Goal: Navigation & Orientation: Find specific page/section

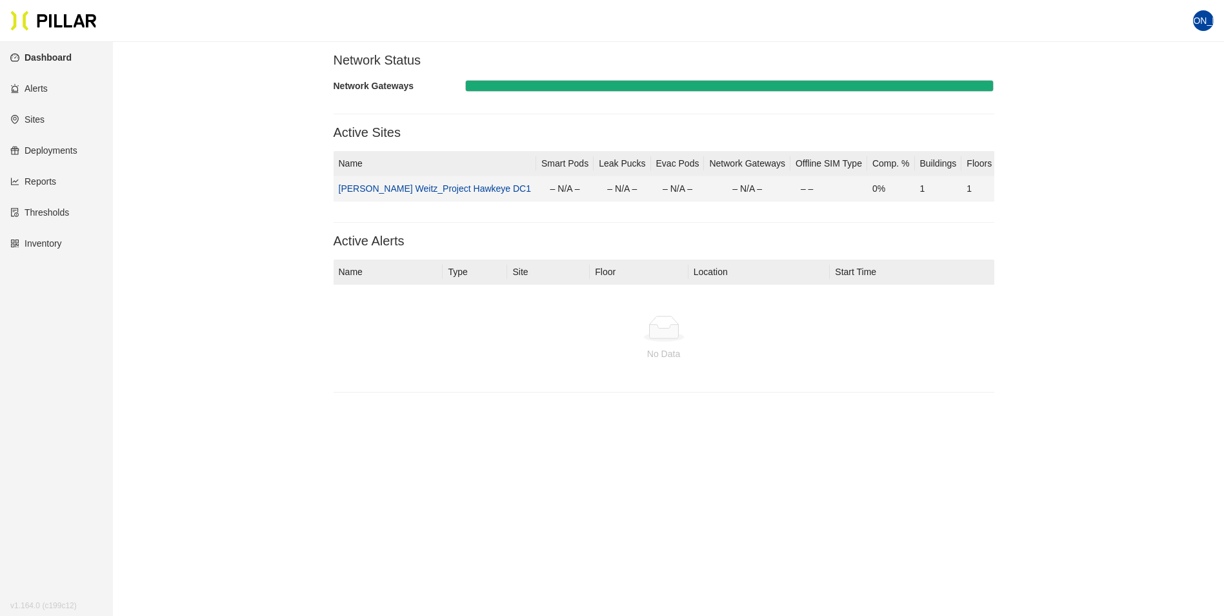
click at [388, 187] on link "[PERSON_NAME] Weitz_Project Hawkeye DC1" at bounding box center [435, 188] width 193 height 10
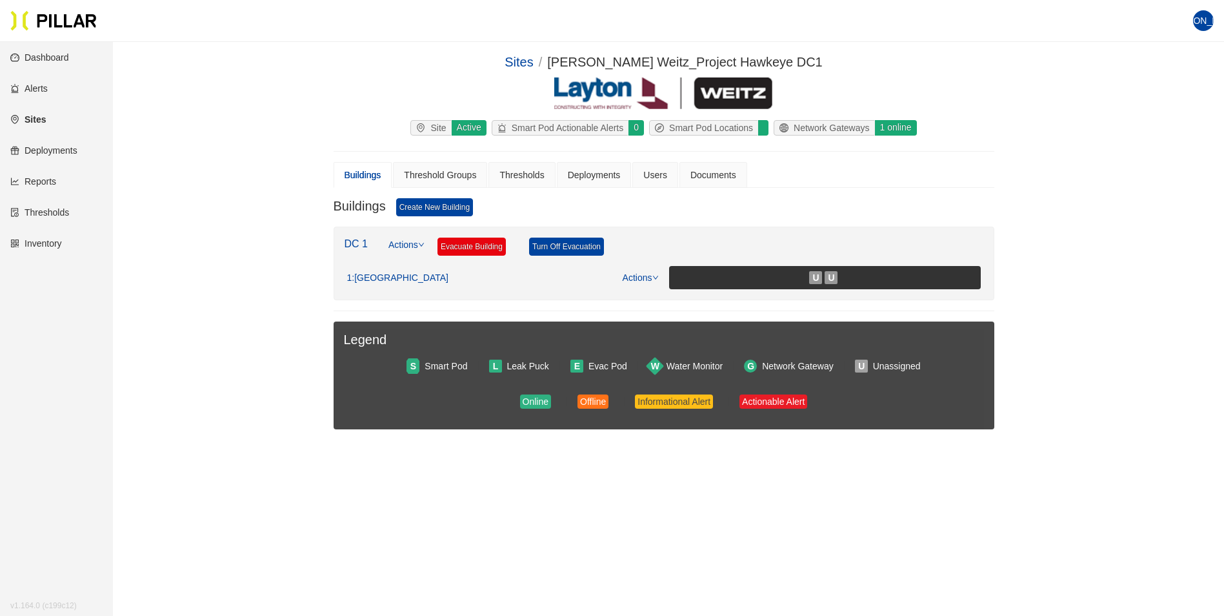
click at [39, 117] on link "Sites" at bounding box center [27, 119] width 35 height 10
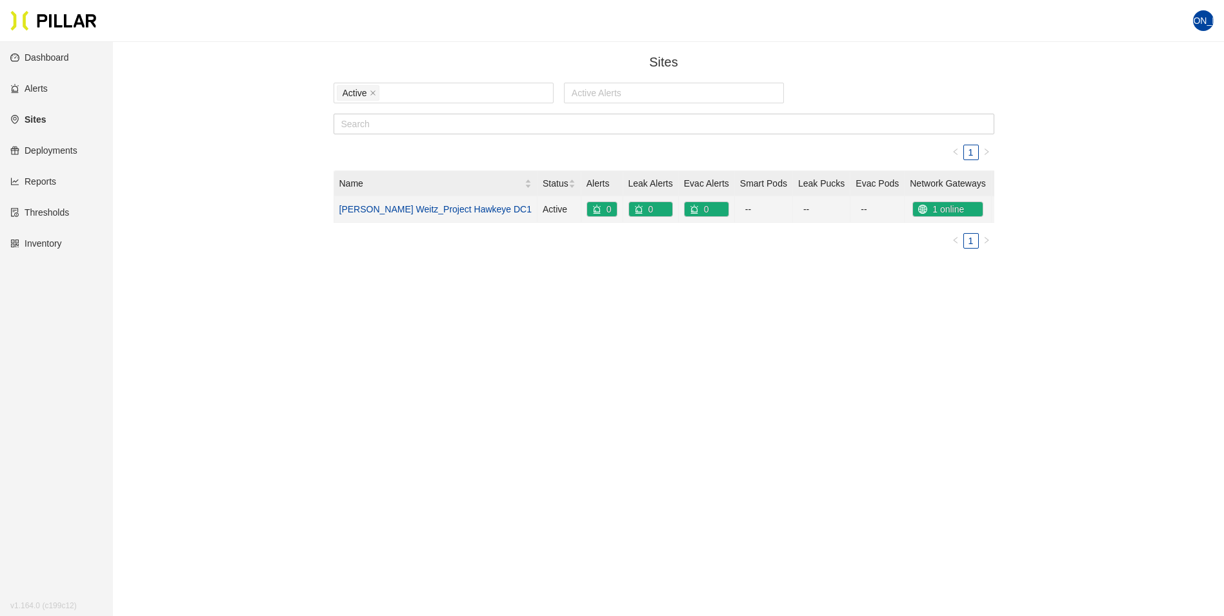
click at [425, 208] on link "[PERSON_NAME] Weitz_Project Hawkeye DC1" at bounding box center [435, 209] width 193 height 10
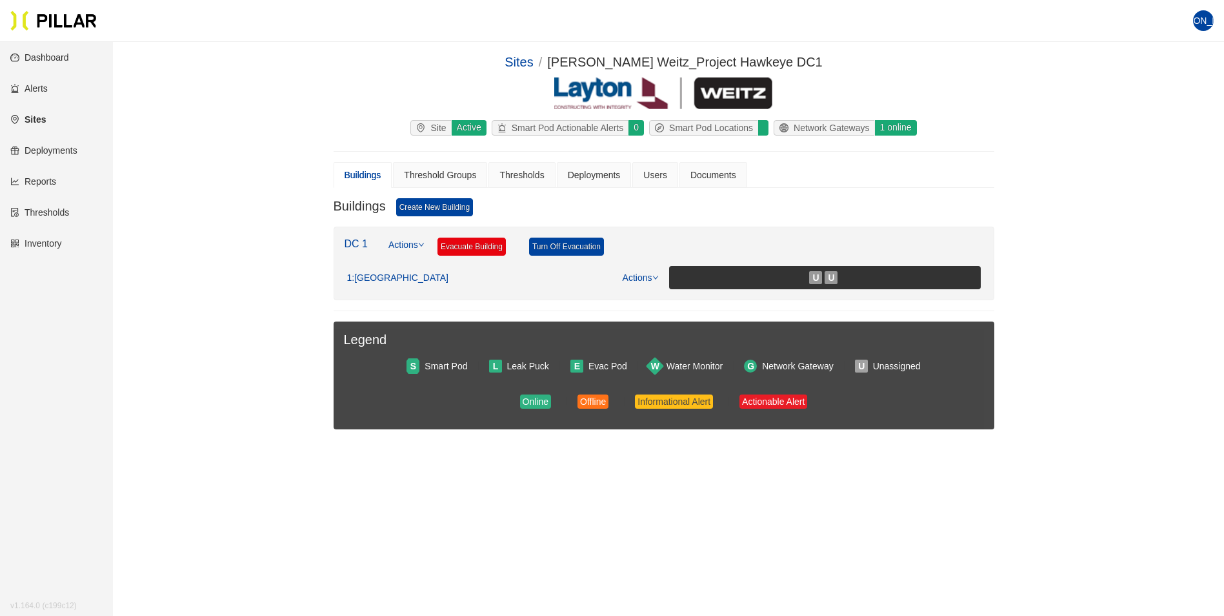
click at [65, 57] on link "Dashboard" at bounding box center [39, 57] width 59 height 10
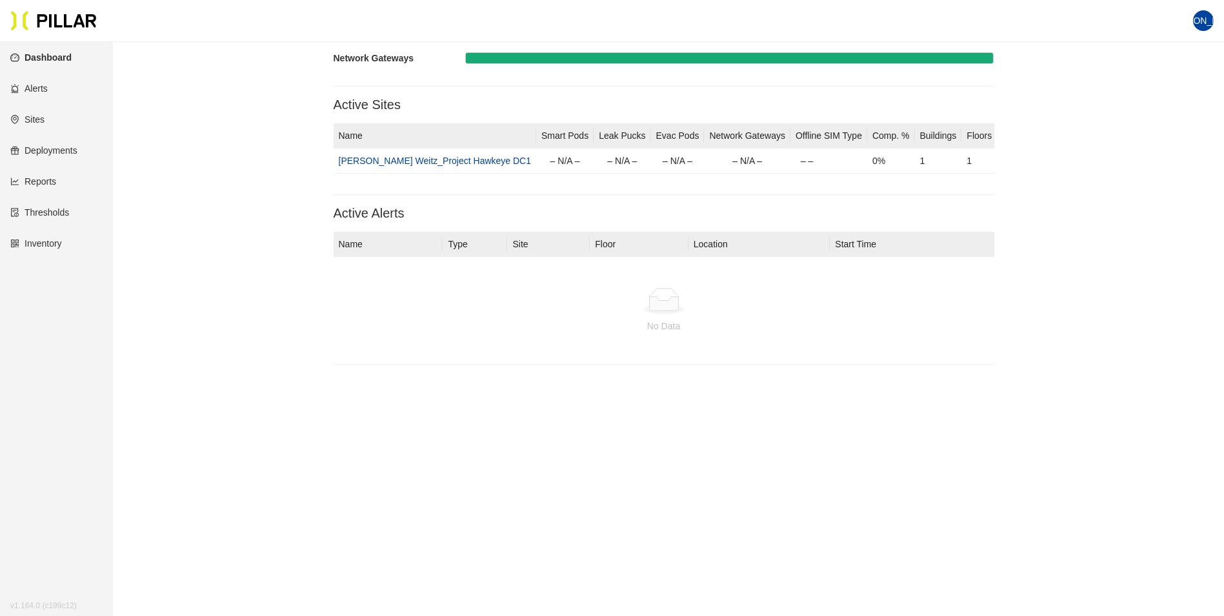
scroll to position [42, 0]
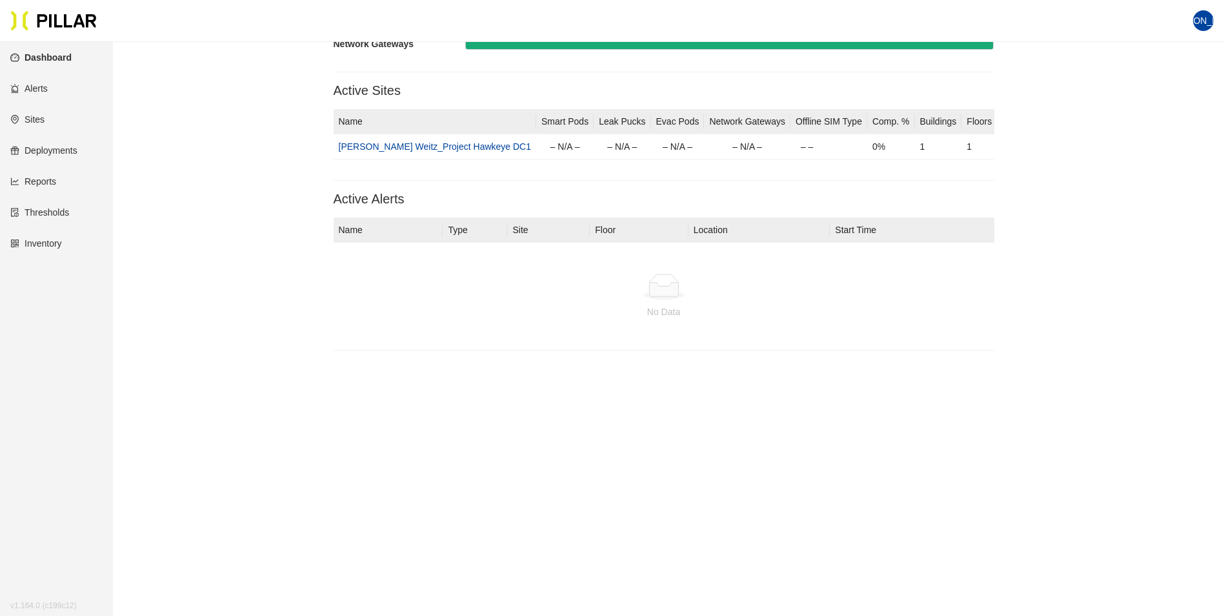
drag, startPoint x: 256, startPoint y: 105, endPoint x: 319, endPoint y: 105, distance: 63.2
click at [317, 105] on section "Network Status Network Gateways Active Sites Name Smart Pods Leak Pucks Evac Po…" at bounding box center [664, 185] width 1038 height 350
